Goal: Transaction & Acquisition: Purchase product/service

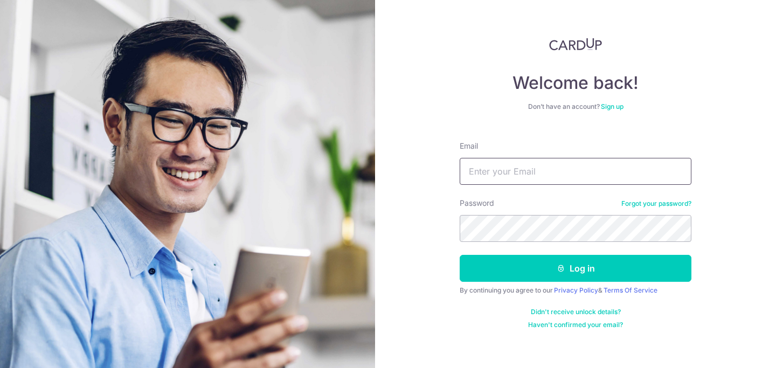
type input "[PERSON_NAME][EMAIL_ADDRESS][PERSON_NAME][DOMAIN_NAME]"
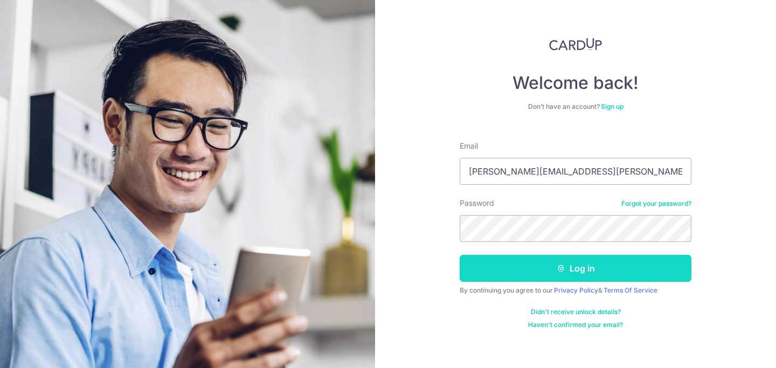
click at [546, 272] on button "Log in" at bounding box center [575, 268] width 232 height 27
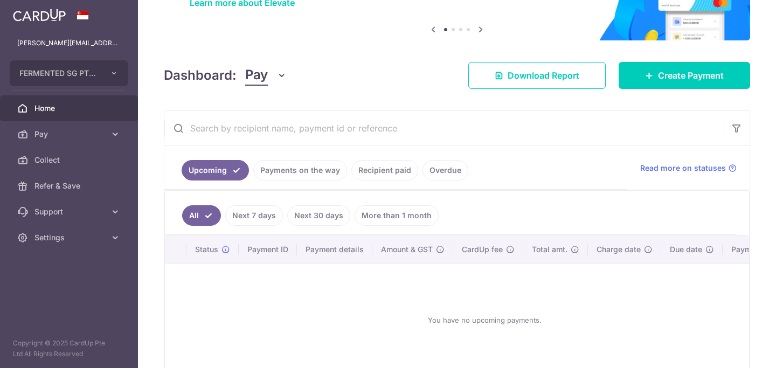
scroll to position [99, 0]
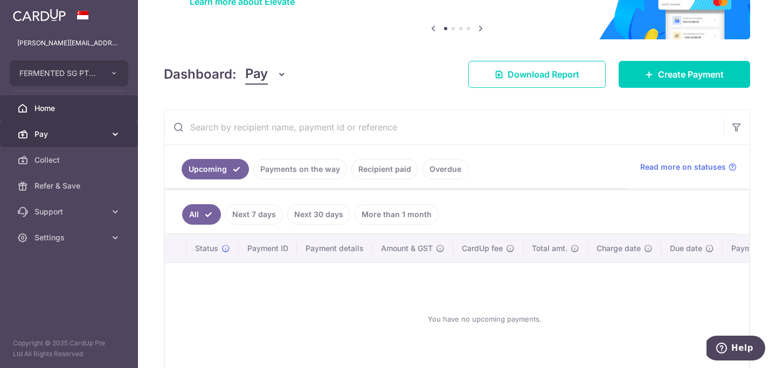
click at [117, 134] on icon at bounding box center [115, 134] width 11 height 11
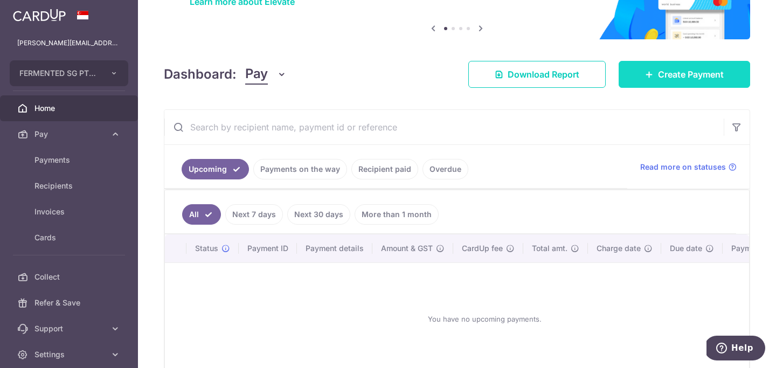
click at [659, 73] on span "Create Payment" at bounding box center [691, 74] width 66 height 13
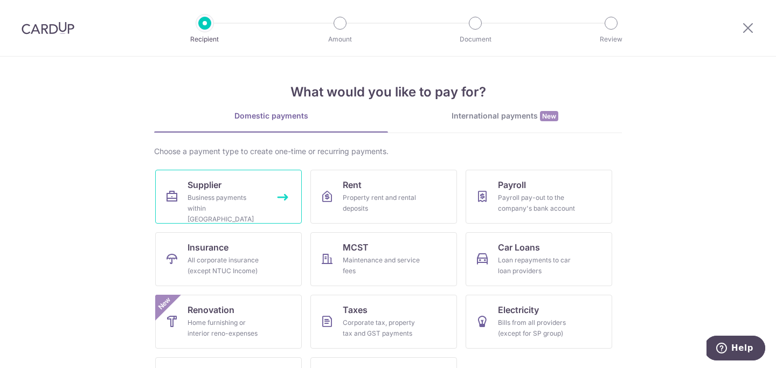
click at [228, 206] on div "Business payments within Singapore" at bounding box center [226, 208] width 78 height 32
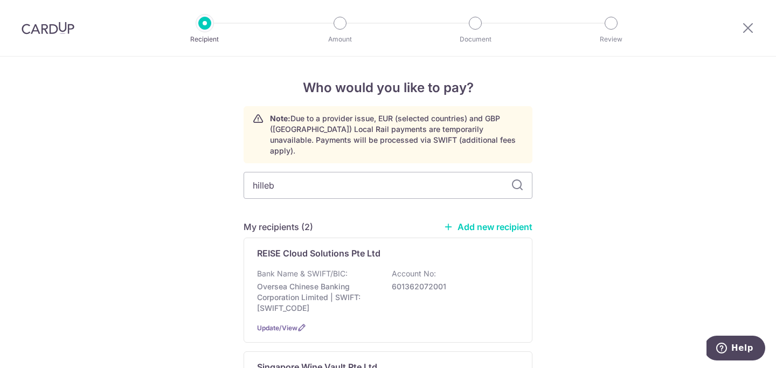
type input "hillebr"
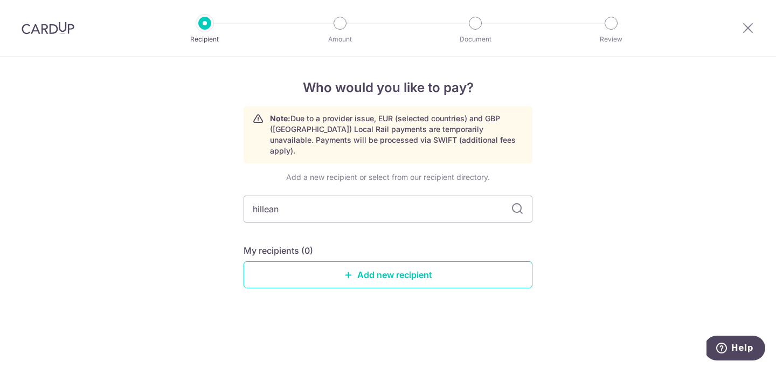
type input "hillea"
type input "hillebrand"
click at [364, 264] on link "Add new recipient" at bounding box center [387, 274] width 289 height 27
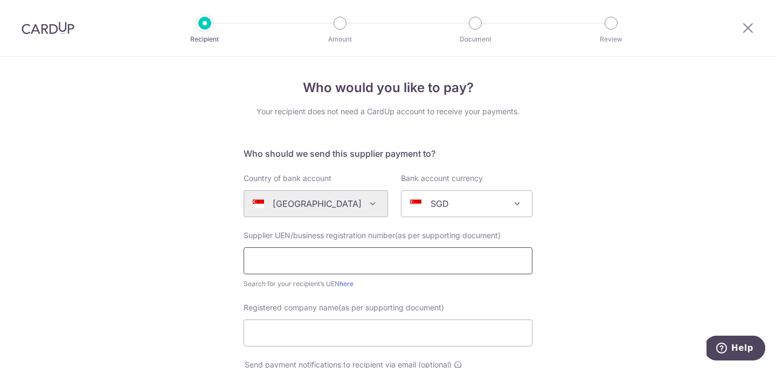
click at [364, 264] on input "text" at bounding box center [387, 260] width 289 height 27
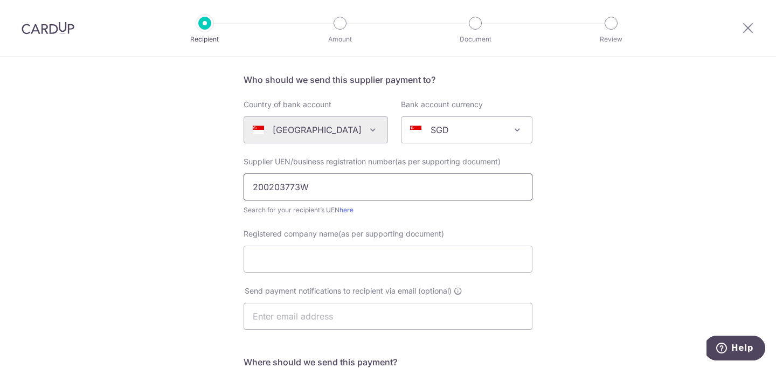
scroll to position [75, 0]
type input "200203773W"
click at [302, 255] on input "Registered company name(as per supporting document)" at bounding box center [387, 258] width 289 height 27
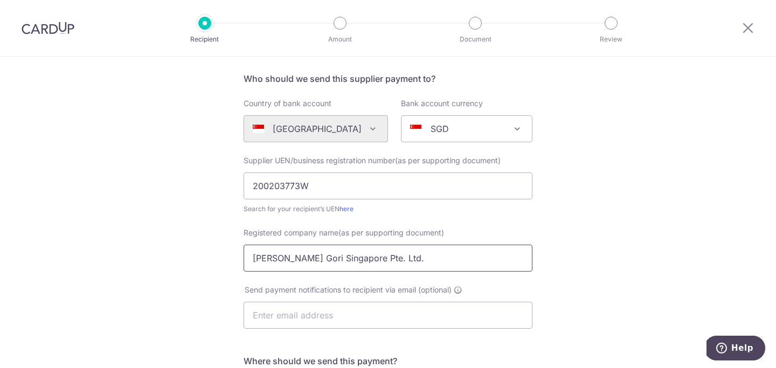
type input "Hillebrand Gori Singapore Pte. Ltd."
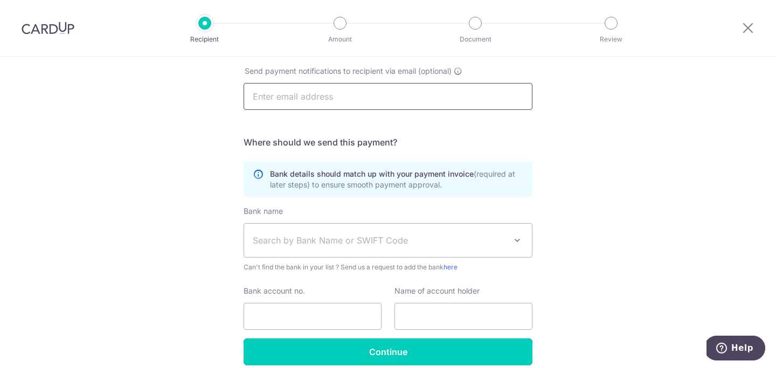
scroll to position [295, 0]
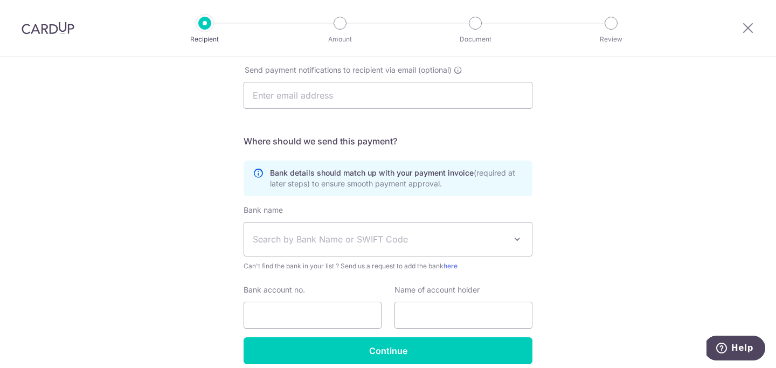
click at [338, 253] on span "Search by Bank Name or SWIFT Code" at bounding box center [388, 238] width 288 height 33
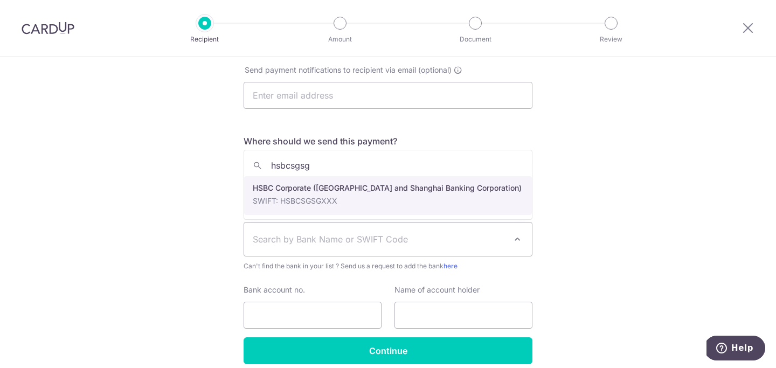
type input "hsbcsgsg"
select select "9"
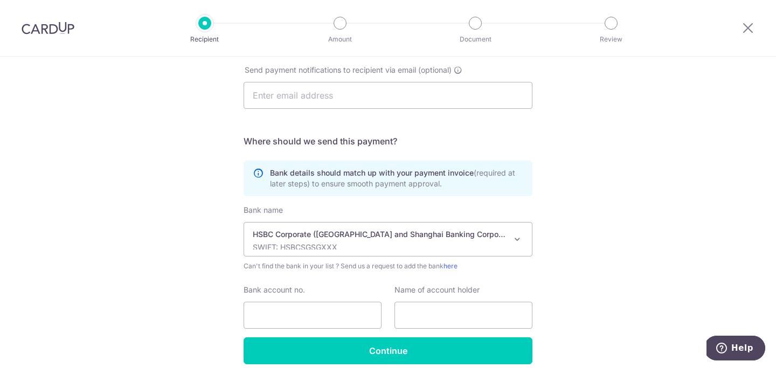
scroll to position [342, 0]
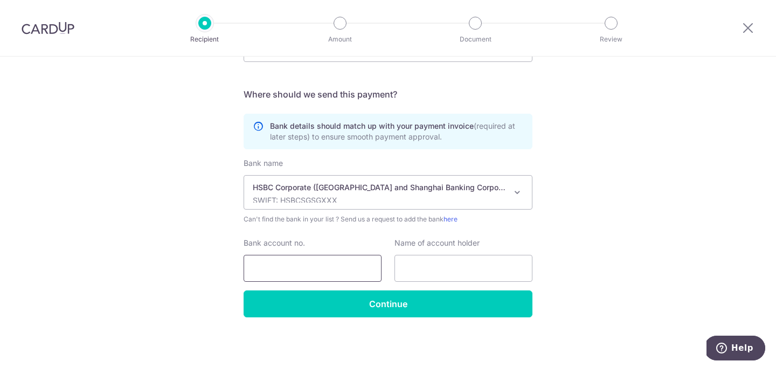
click at [313, 270] on input "Bank account no." at bounding box center [312, 268] width 138 height 27
type input "052416435001"
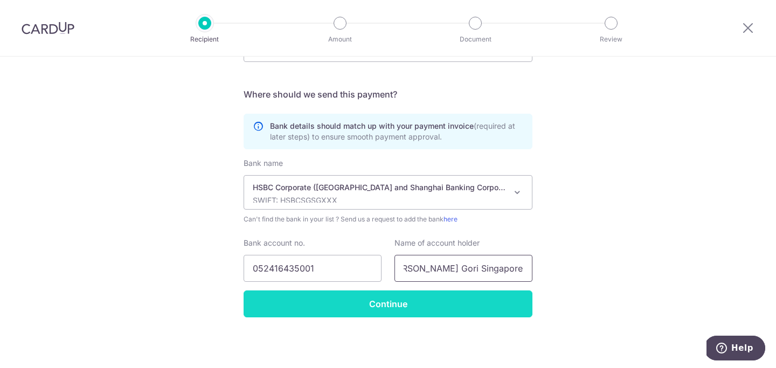
type input "Hillebrand Gori Singapore Pte Ltd"
click at [356, 300] on input "Continue" at bounding box center [387, 303] width 289 height 27
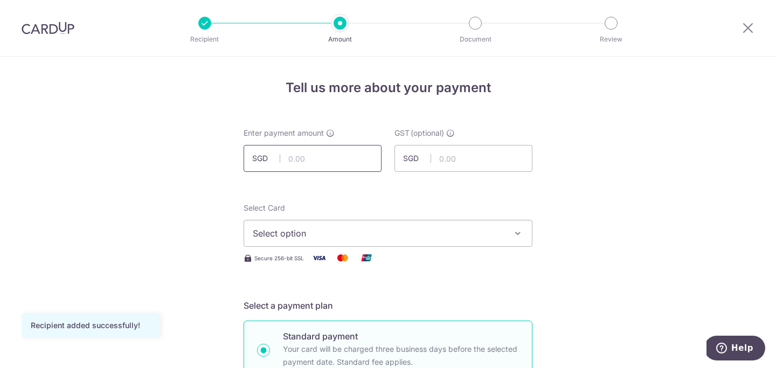
click at [337, 162] on input "text" at bounding box center [312, 158] width 138 height 27
type input "8,230.57"
type input "0.00"
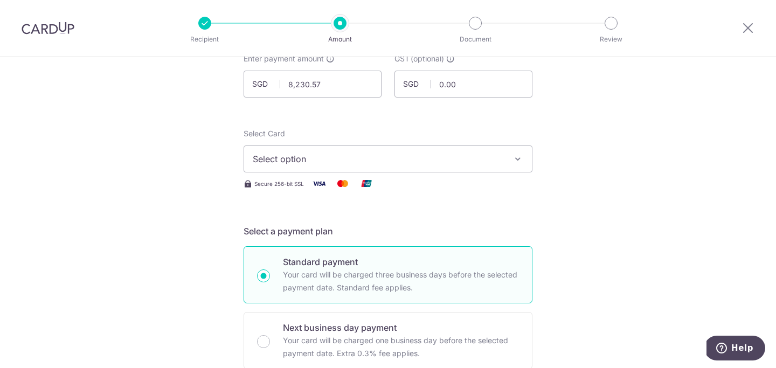
scroll to position [85, 0]
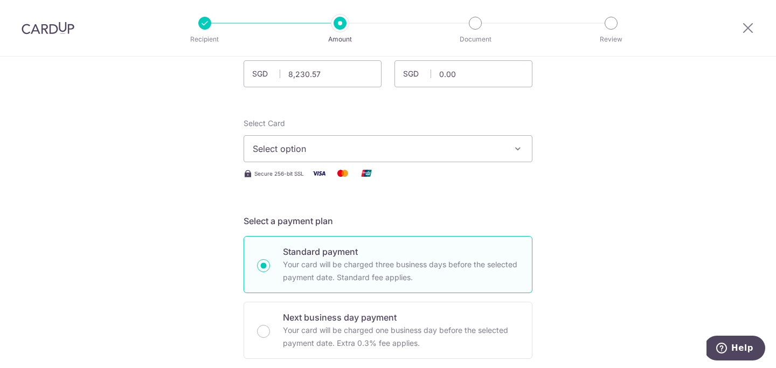
click at [440, 149] on span "Select option" at bounding box center [378, 148] width 251 height 13
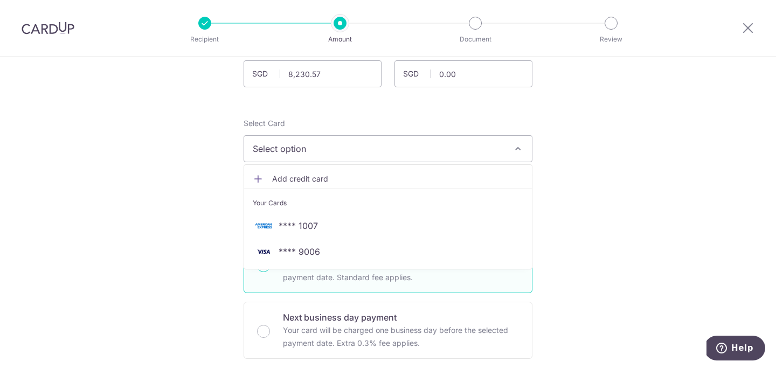
click at [307, 225] on span "**** 1007" at bounding box center [297, 225] width 39 height 13
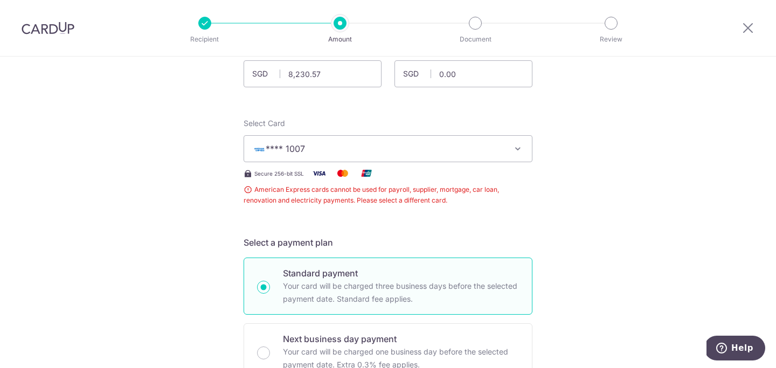
click at [386, 147] on span "**** 1007" at bounding box center [378, 148] width 251 height 13
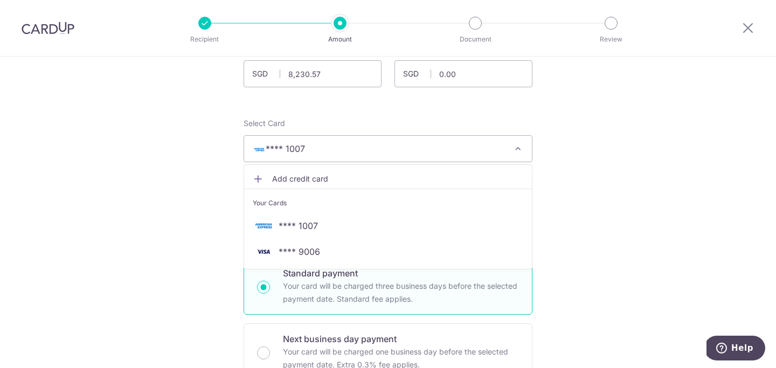
click at [302, 176] on span "Add credit card" at bounding box center [397, 178] width 251 height 11
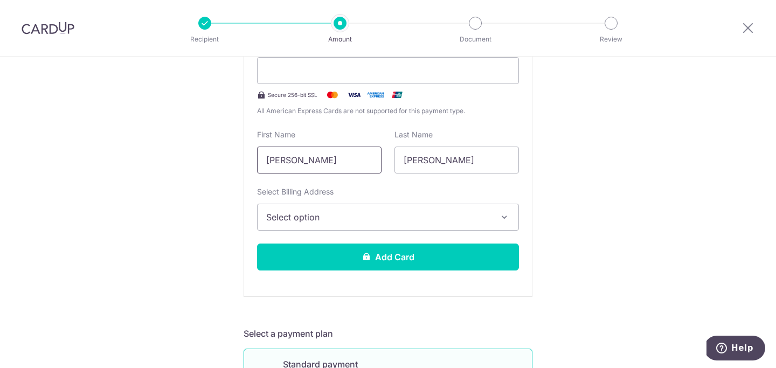
scroll to position [257, 0]
click at [339, 222] on span "Select option" at bounding box center [378, 216] width 224 height 13
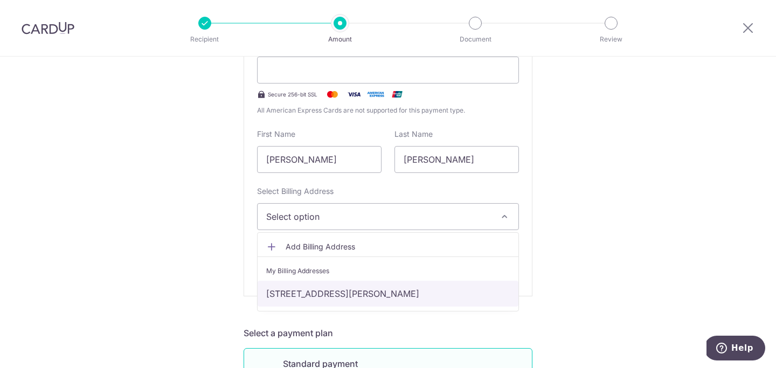
click at [313, 298] on link "[STREET_ADDRESS][PERSON_NAME]" at bounding box center [387, 294] width 261 height 26
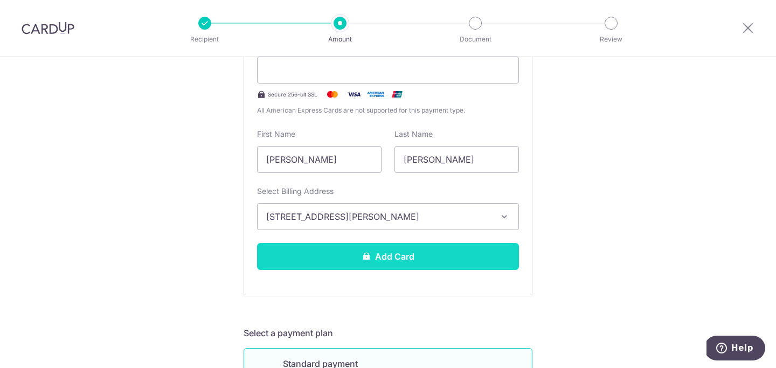
click at [376, 255] on button "Add Card" at bounding box center [388, 256] width 262 height 27
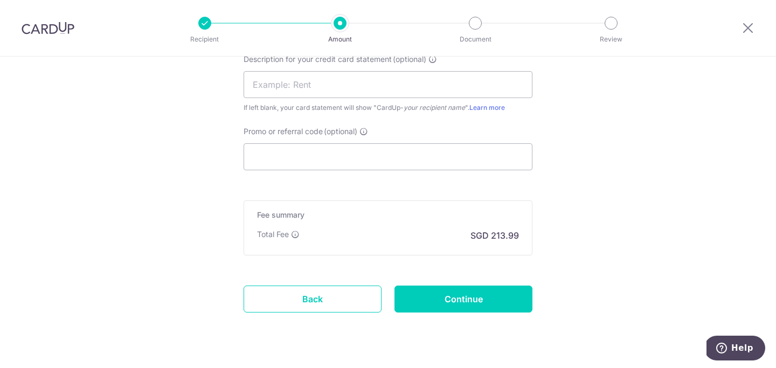
scroll to position [729, 0]
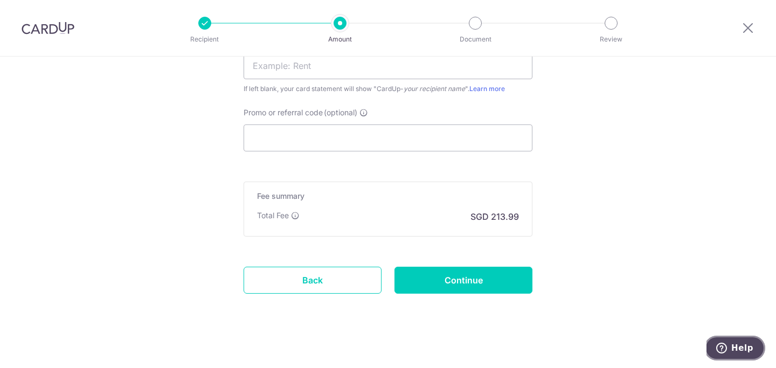
click at [743, 349] on span "Help" at bounding box center [742, 348] width 22 height 10
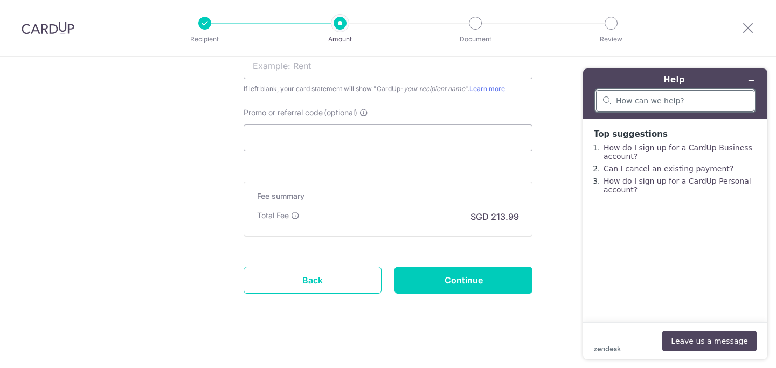
click at [641, 104] on input "search" at bounding box center [681, 101] width 131 height 10
type input "pricing"
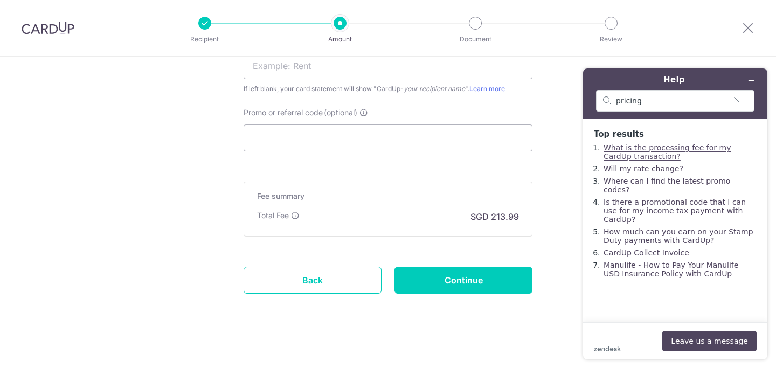
click at [631, 152] on link "What is the processing fee for my CardUp transaction?" at bounding box center [666, 151] width 127 height 17
